Goal: Information Seeking & Learning: Get advice/opinions

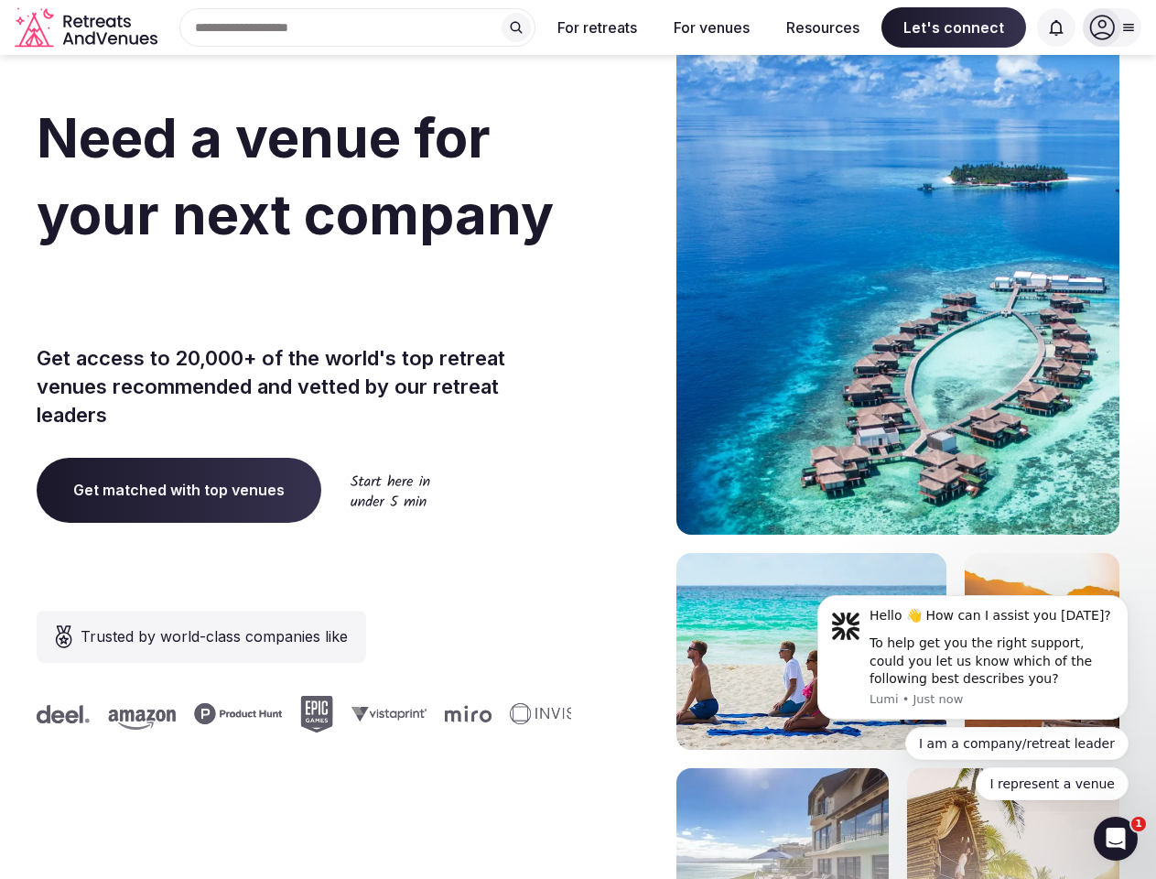
click at [578, 439] on div "Need a venue for your next company retreat? Get access to 20,000+ of the world'…" at bounding box center [578, 547] width 1083 height 1103
click at [358, 27] on div "Search Popular Destinations [GEOGRAPHIC_DATA], [GEOGRAPHIC_DATA] [GEOGRAPHIC_DA…" at bounding box center [350, 27] width 371 height 38
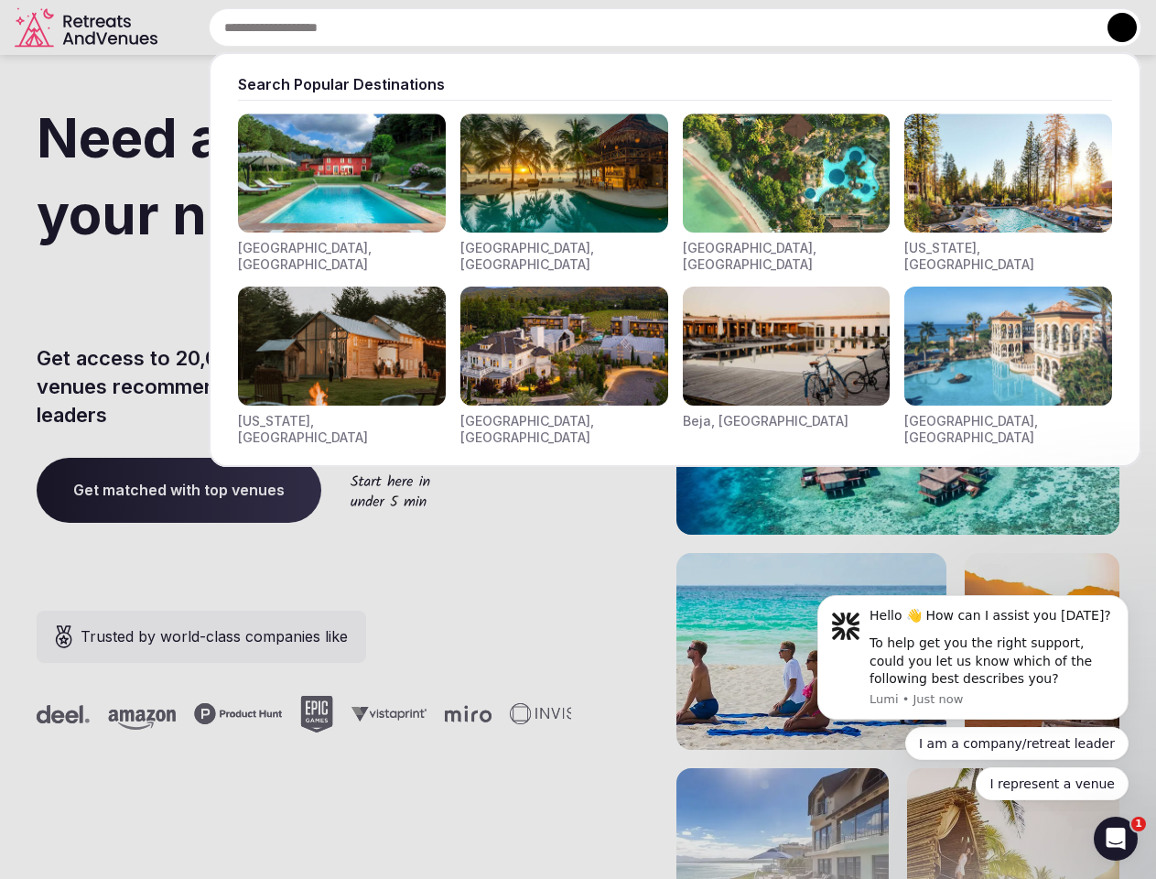
click at [516, 27] on input "text" at bounding box center [675, 27] width 933 height 38
click at [598, 27] on input "text" at bounding box center [675, 27] width 933 height 38
click at [711, 27] on input "text" at bounding box center [675, 27] width 933 height 38
click at [823, 27] on input "text" at bounding box center [675, 27] width 933 height 38
click at [954, 27] on input "text" at bounding box center [675, 27] width 933 height 38
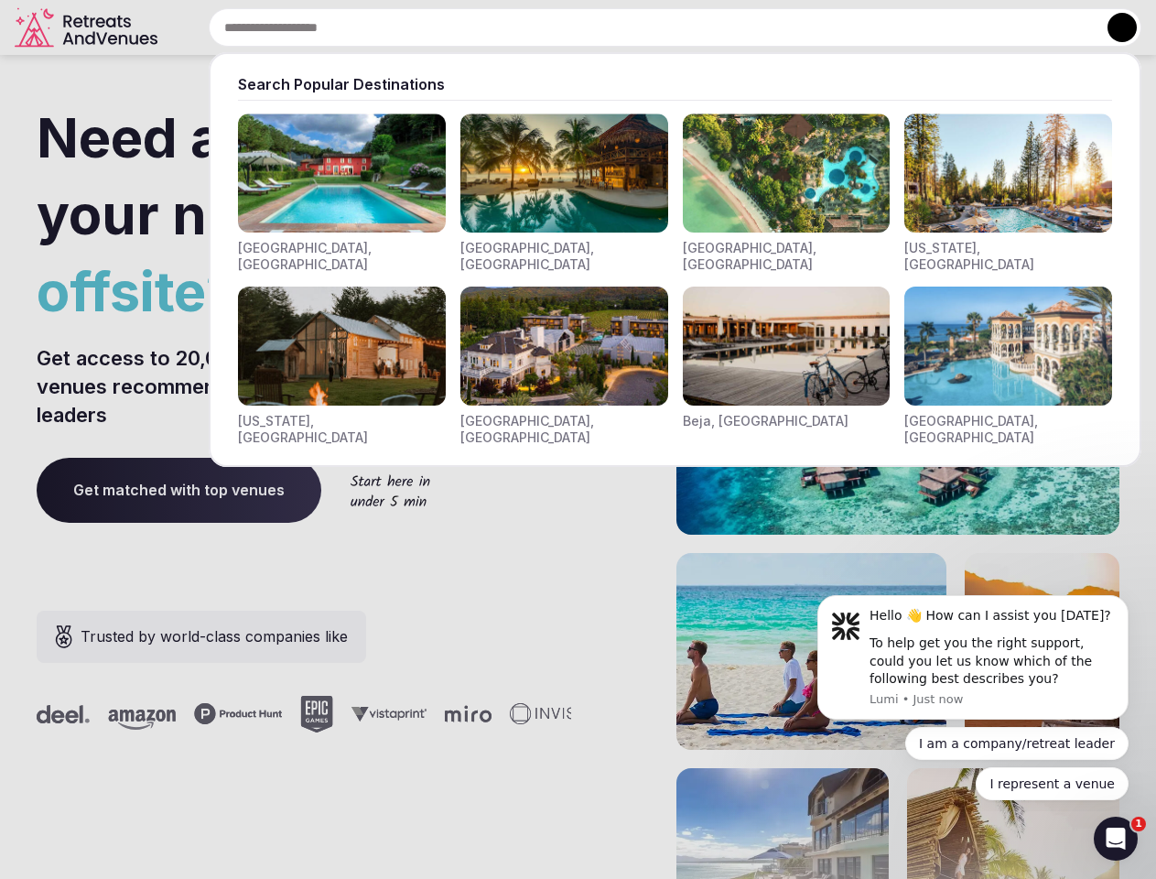
click at [1056, 27] on input "text" at bounding box center [675, 27] width 933 height 38
click at [1112, 27] on button at bounding box center [1122, 27] width 29 height 29
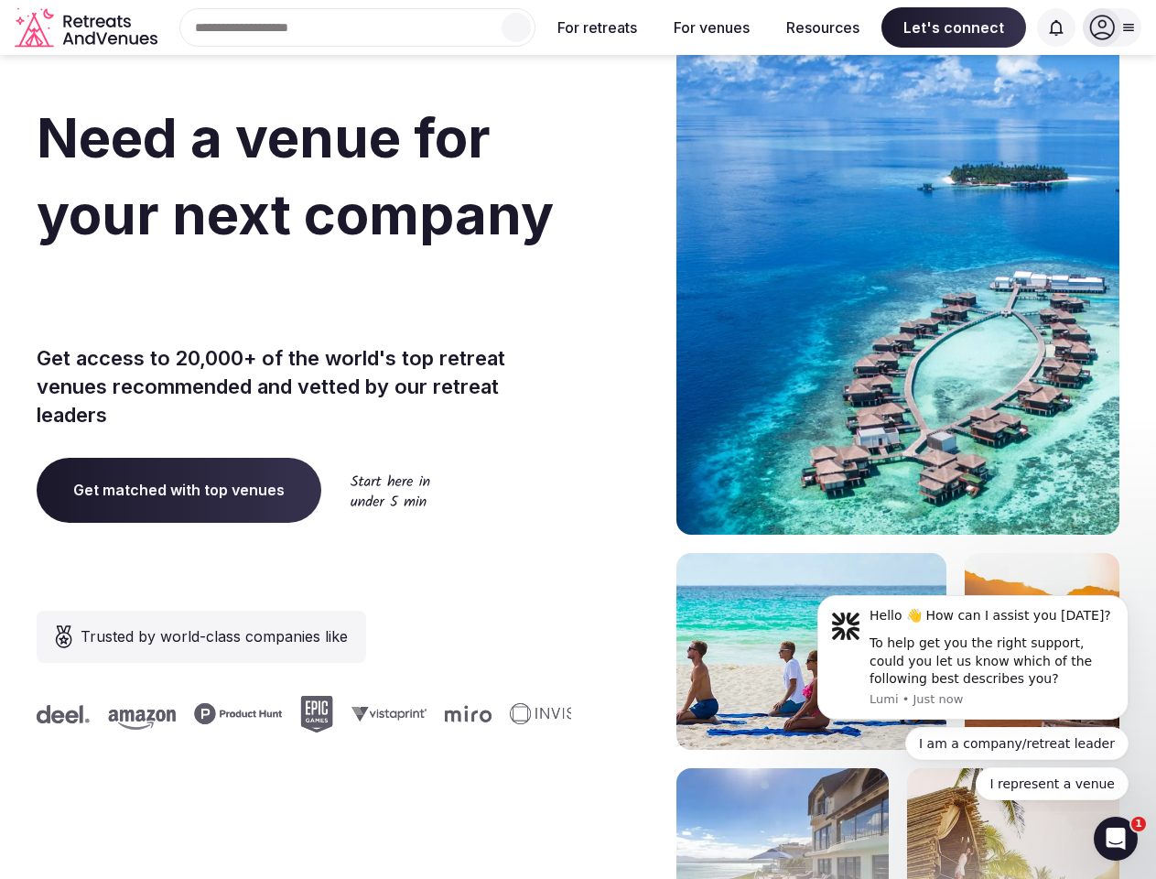
click at [973, 657] on div "To help get you the right support, could you let us know which of the following…" at bounding box center [992, 661] width 245 height 54
